Goal: Transaction & Acquisition: Book appointment/travel/reservation

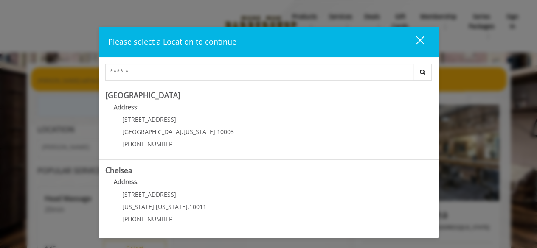
click at [425, 39] on button "close" at bounding box center [414, 41] width 29 height 17
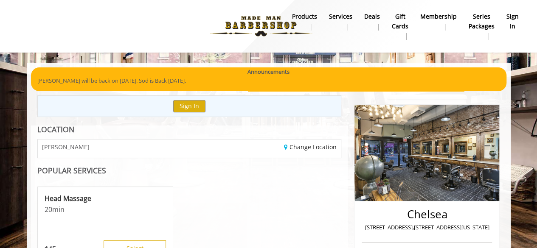
click at [509, 21] on b "sign in" at bounding box center [512, 21] width 12 height 19
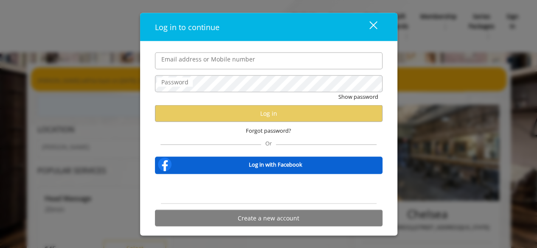
type input "**********"
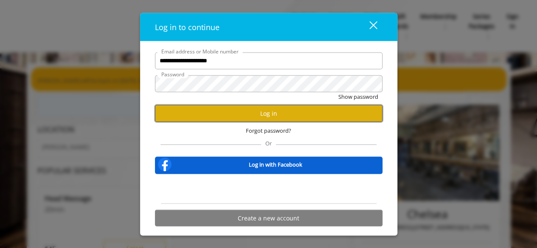
click at [255, 116] on button "Log in" at bounding box center [269, 113] width 228 height 17
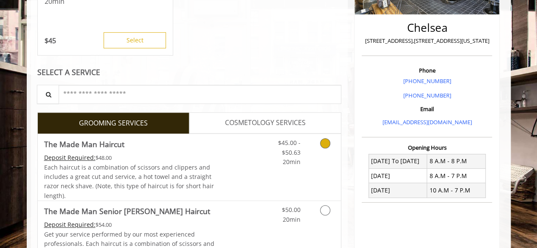
scroll to position [186, 0]
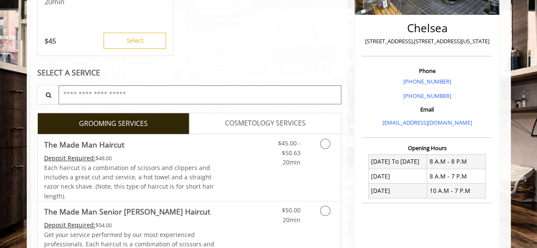
click at [122, 90] on input "text" at bounding box center [200, 94] width 283 height 19
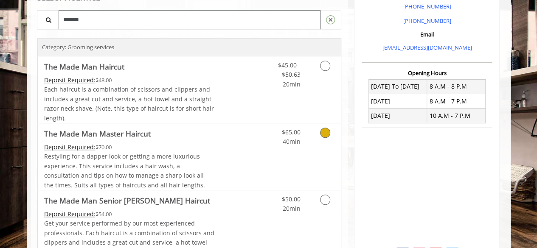
scroll to position [261, 0]
type input "*******"
click at [325, 67] on icon "Grooming services" at bounding box center [325, 66] width 10 height 10
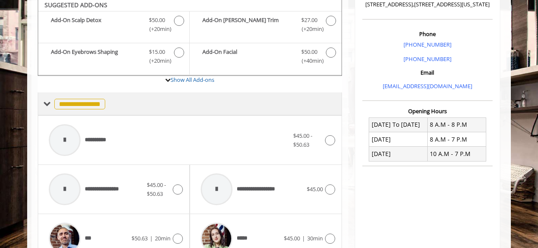
scroll to position [228, 0]
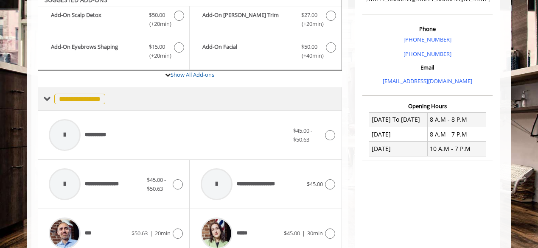
click at [97, 101] on span "**********" at bounding box center [79, 99] width 51 height 11
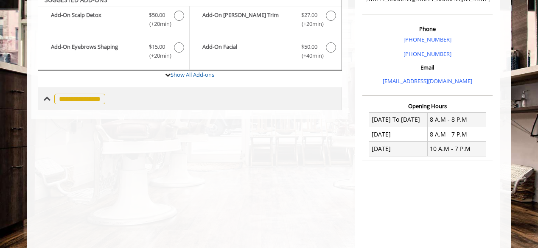
click at [97, 101] on span "**********" at bounding box center [79, 99] width 51 height 11
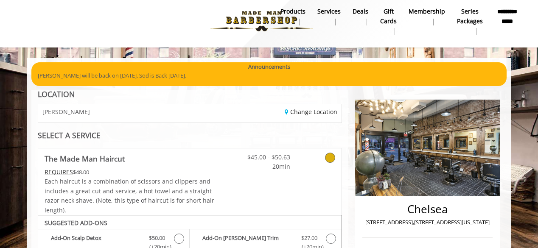
scroll to position [0, 0]
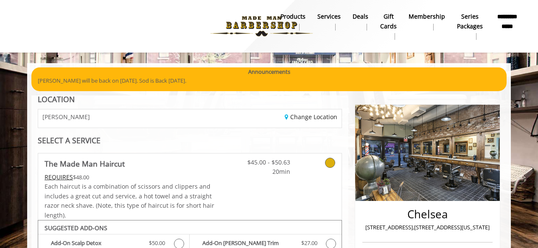
click at [164, 121] on div "[PERSON_NAME]" at bounding box center [111, 119] width 158 height 18
click at [289, 120] on link "Change Location" at bounding box center [311, 117] width 53 height 8
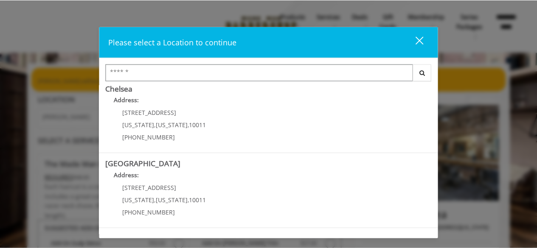
scroll to position [82, 0]
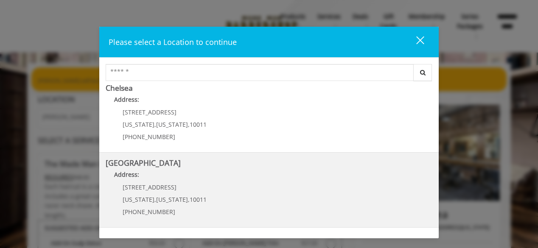
click at [176, 176] on Street "Address:" at bounding box center [269, 177] width 327 height 14
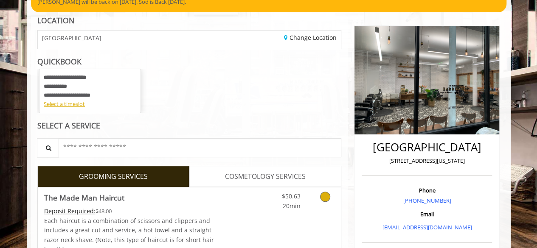
scroll to position [72, 0]
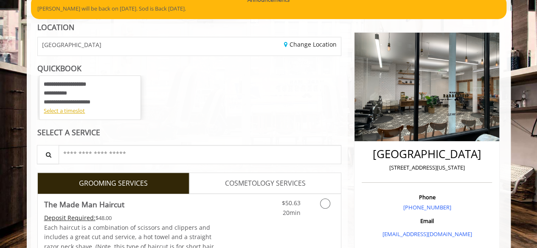
click at [104, 96] on div "**********" at bounding box center [90, 93] width 93 height 26
click at [70, 110] on div "Select a timeslot" at bounding box center [90, 111] width 93 height 9
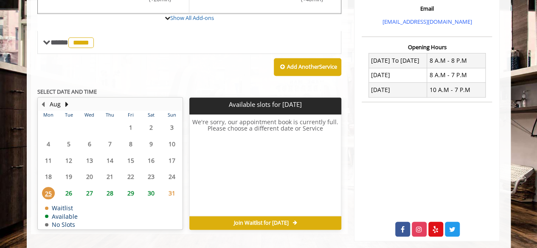
scroll to position [298, 0]
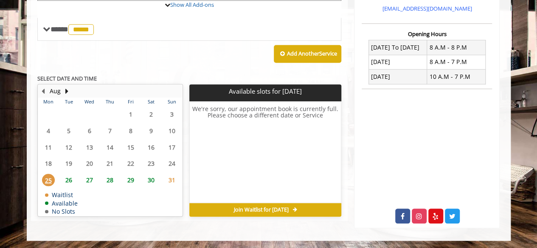
click at [110, 180] on span "28" at bounding box center [110, 180] width 13 height 12
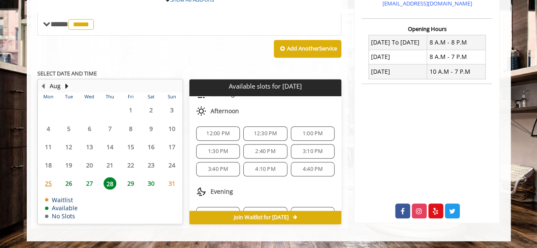
scroll to position [90, 0]
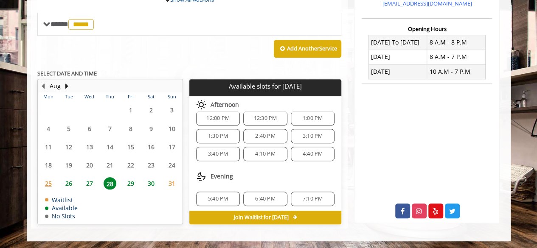
click at [214, 197] on span "5:40 PM" at bounding box center [218, 199] width 20 height 7
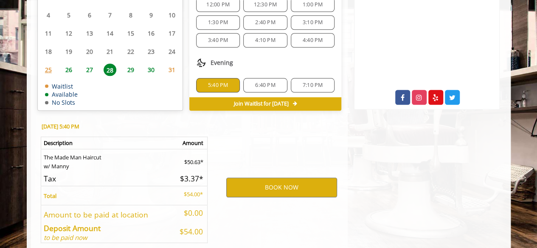
scroll to position [456, 0]
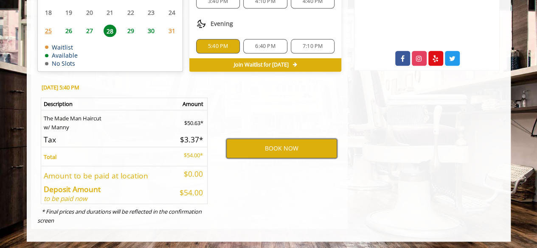
click at [273, 149] on button "BOOK NOW" at bounding box center [281, 149] width 111 height 20
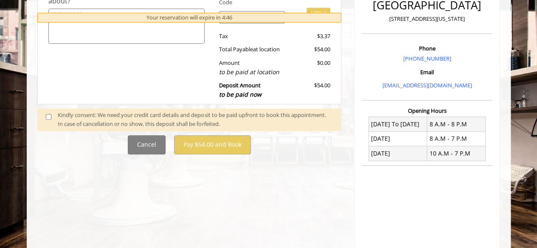
scroll to position [219, 0]
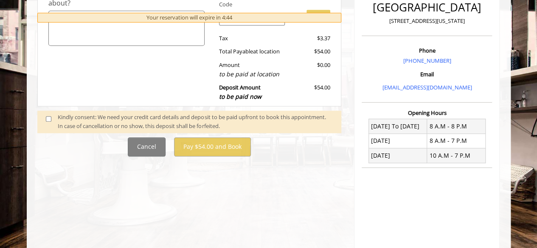
click at [44, 118] on span at bounding box center [51, 122] width 25 height 18
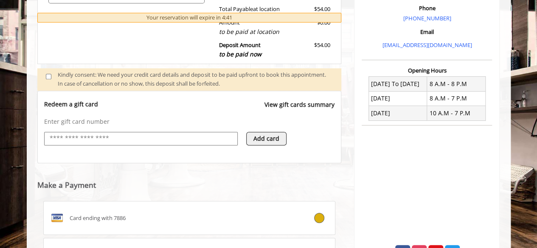
click at [189, 134] on input "text" at bounding box center [141, 139] width 184 height 10
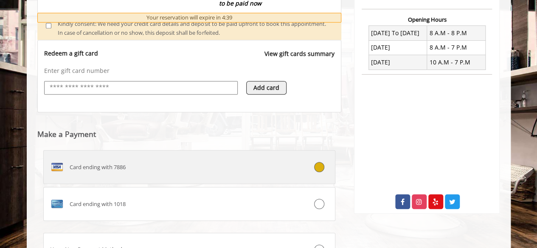
click at [137, 173] on label "Card ending with 7886" at bounding box center [189, 167] width 292 height 34
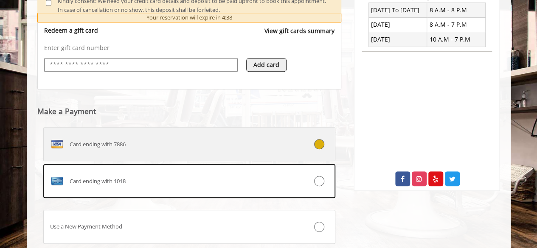
click at [108, 140] on span "Card ending with 7886" at bounding box center [98, 144] width 56 height 9
click at [112, 138] on div "Card ending with 7886" at bounding box center [165, 145] width 243 height 14
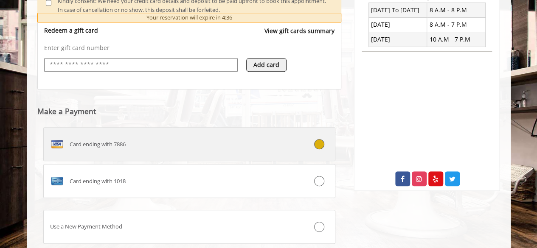
click at [172, 143] on div "Card ending with 7886" at bounding box center [165, 145] width 243 height 14
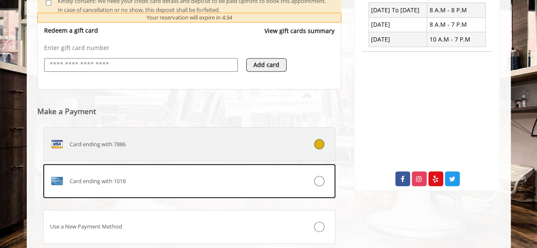
scroll to position [391, 0]
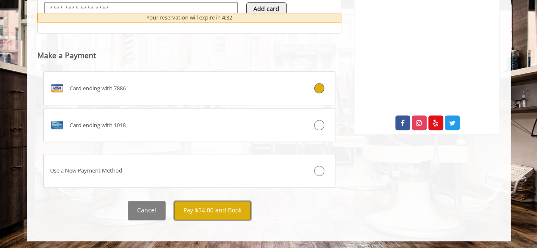
click at [222, 208] on button "Pay $54.00 and Book" at bounding box center [212, 210] width 77 height 19
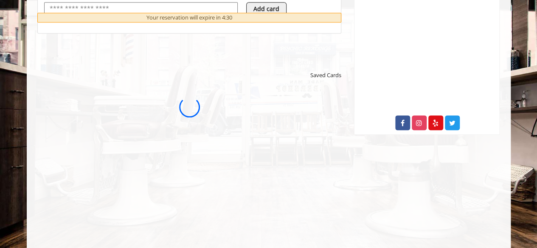
scroll to position [0, 0]
